Goal: Information Seeking & Learning: Learn about a topic

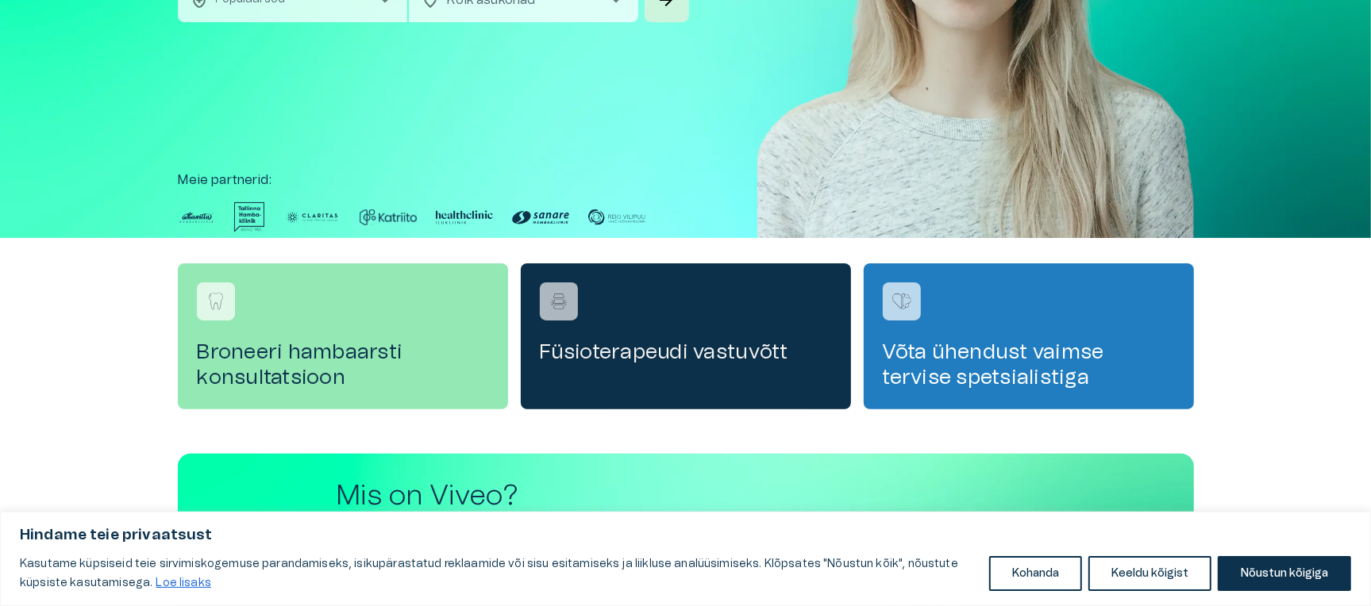
scroll to position [284, 0]
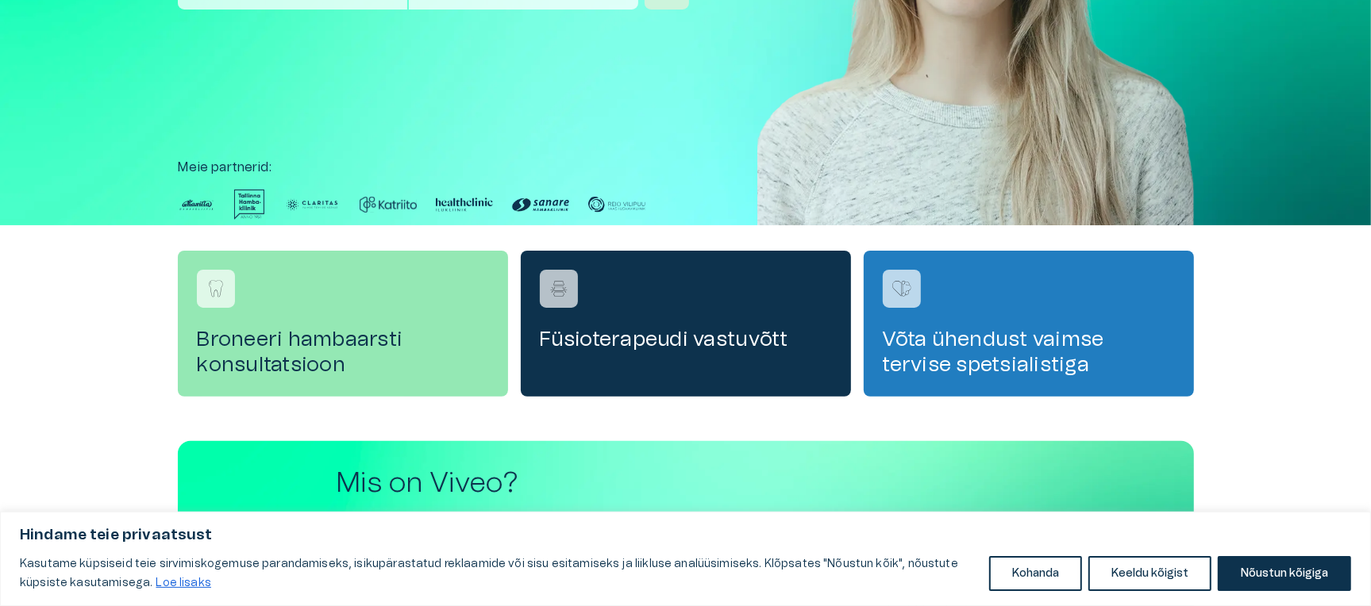
click at [179, 584] on link "Loe lisaks" at bounding box center [183, 583] width 57 height 13
